Goal: Task Accomplishment & Management: Use online tool/utility

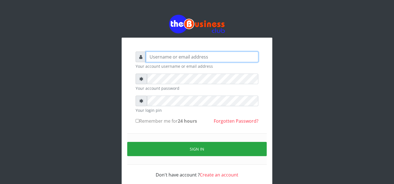
click at [174, 58] on input "text" at bounding box center [202, 57] width 113 height 11
type input "father"
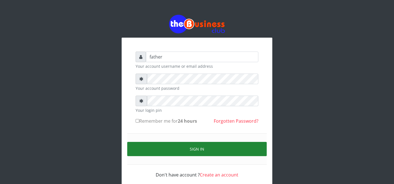
click at [204, 149] on button "Sign in" at bounding box center [197, 149] width 140 height 14
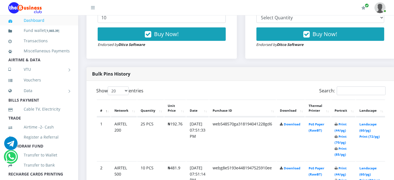
scroll to position [248, 0]
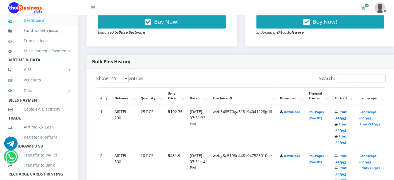
click at [347, 112] on link "Print (44/pg)" at bounding box center [341, 114] width 12 height 10
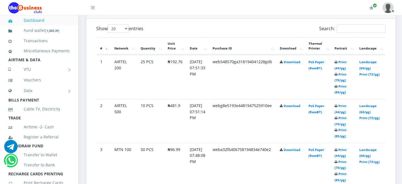
scroll to position [310, 0]
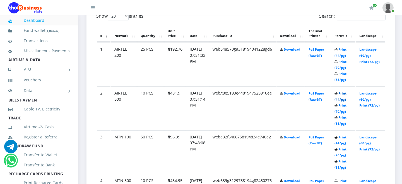
click at [347, 93] on link "Print (44/pg)" at bounding box center [341, 96] width 12 height 10
click at [347, 137] on link "Print (44/pg)" at bounding box center [341, 140] width 12 height 10
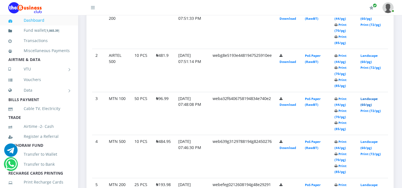
scroll to position [309, 0]
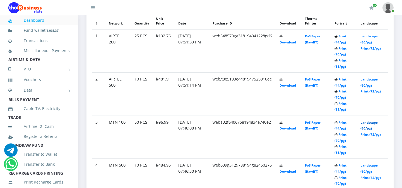
click at [378, 123] on link "Landscape (60/pg)" at bounding box center [369, 126] width 17 height 10
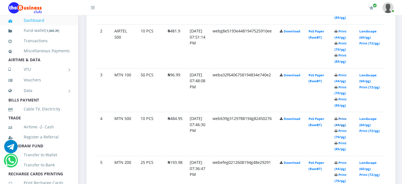
click at [347, 118] on link "Print (44/pg)" at bounding box center [341, 121] width 12 height 10
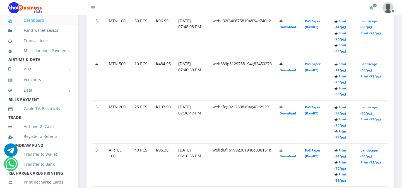
scroll to position [411, 0]
click at [347, 107] on link "Print (44/pg)" at bounding box center [341, 110] width 12 height 10
